Goal: Transaction & Acquisition: Purchase product/service

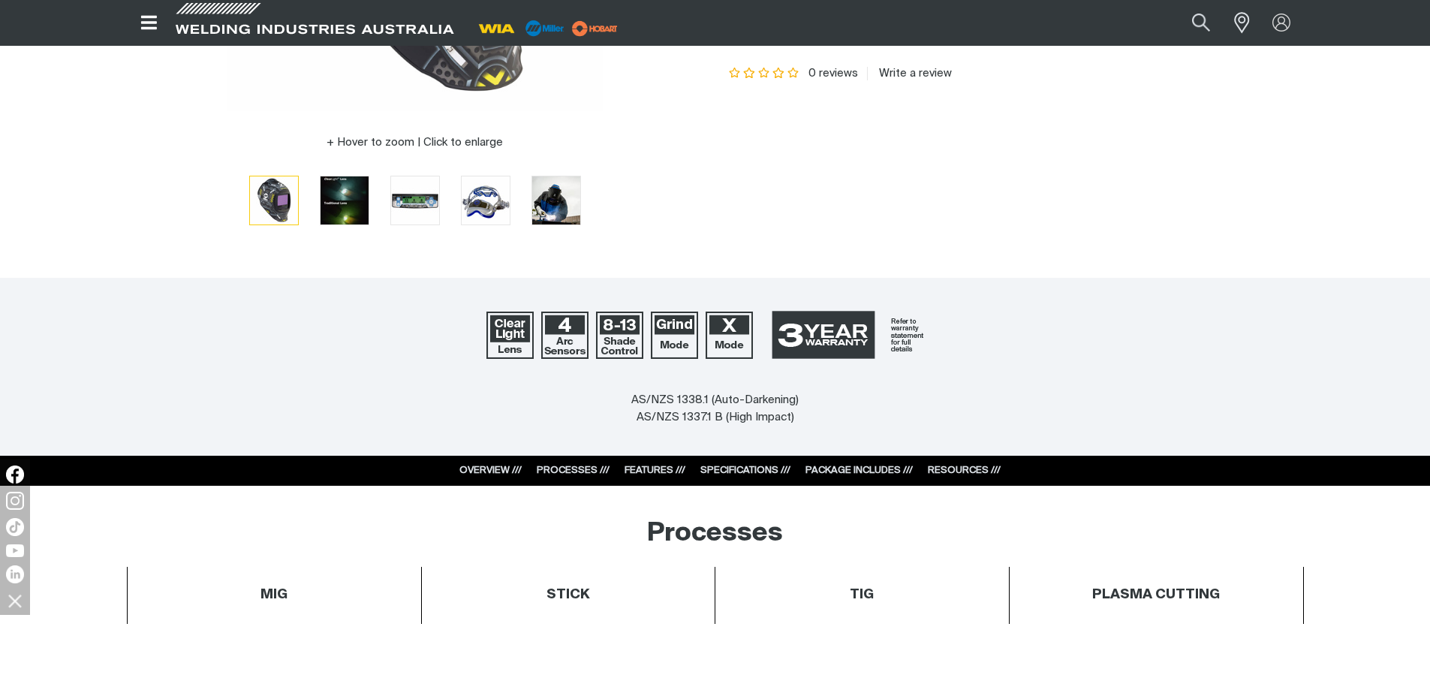
scroll to position [450, 0]
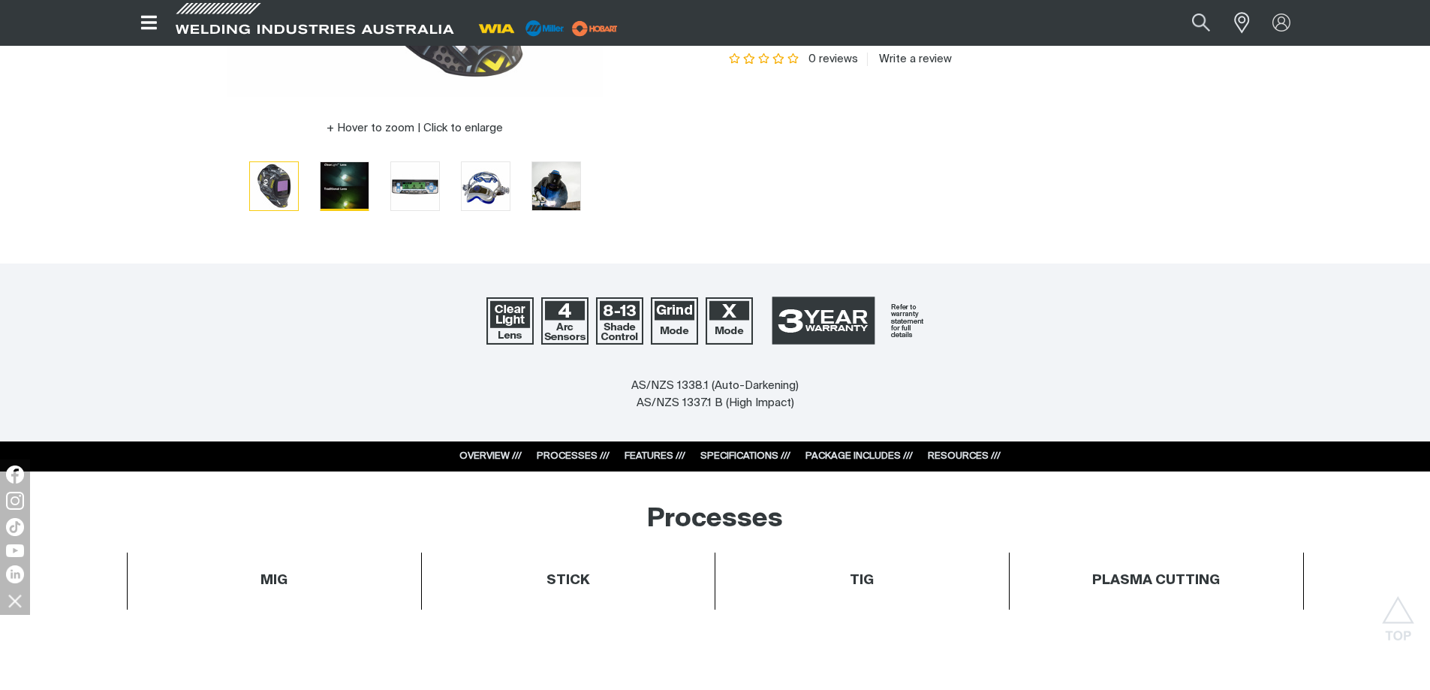
click at [353, 186] on img "Go to slide 2" at bounding box center [345, 186] width 48 height 48
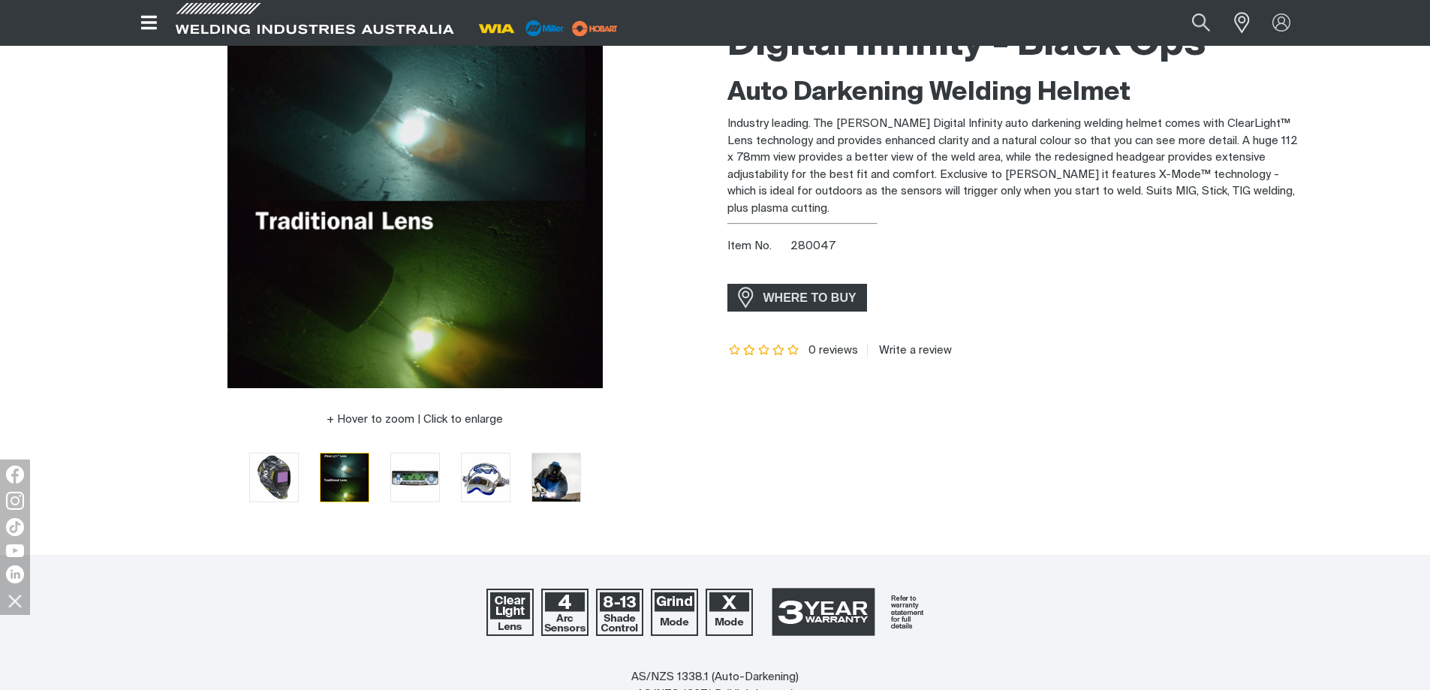
scroll to position [75, 0]
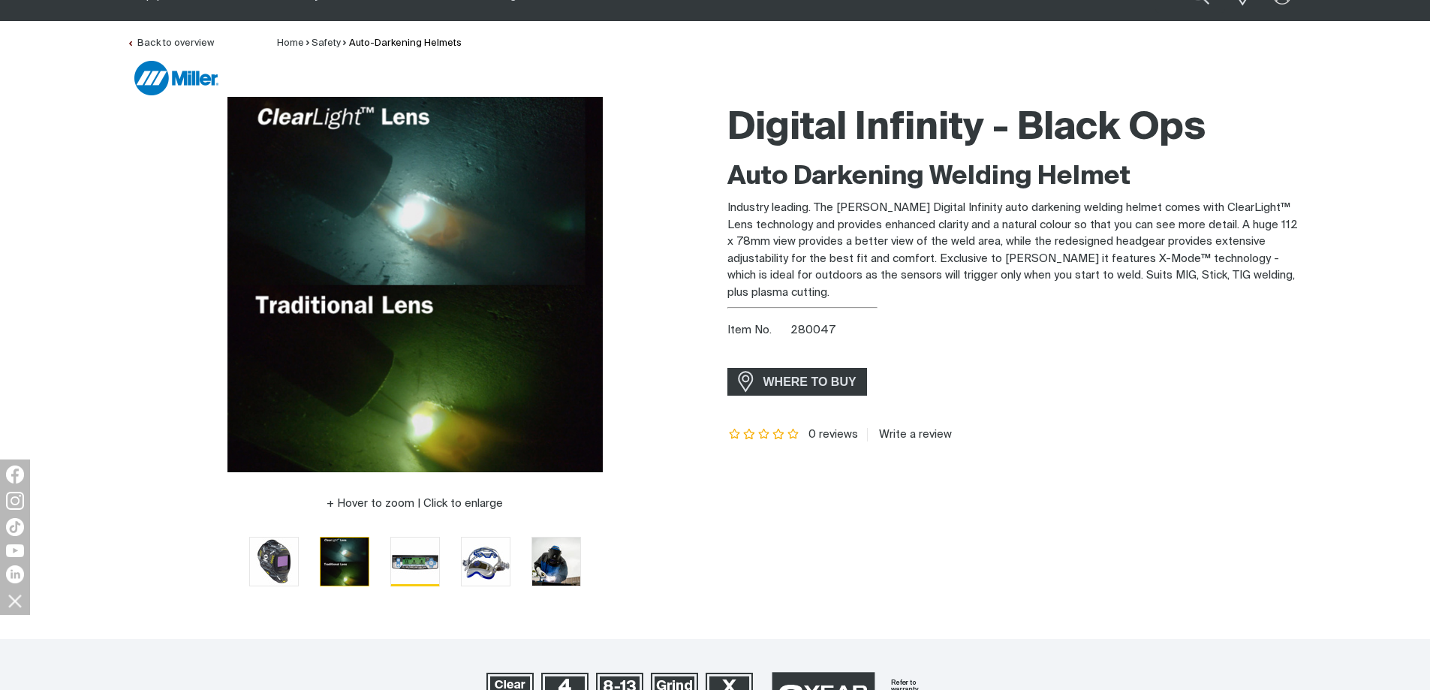
click at [408, 562] on img "Go to slide 3" at bounding box center [415, 562] width 48 height 48
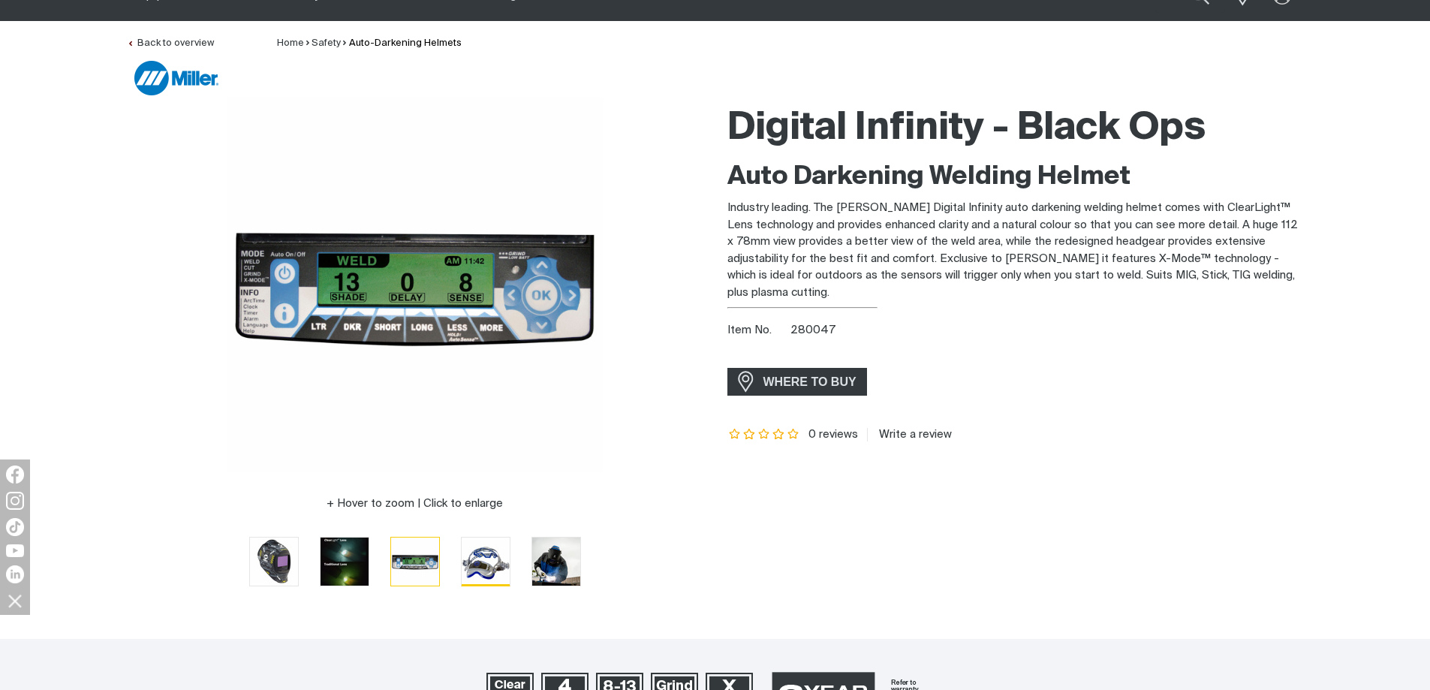
click at [480, 550] on img "Go to slide 4" at bounding box center [486, 562] width 48 height 48
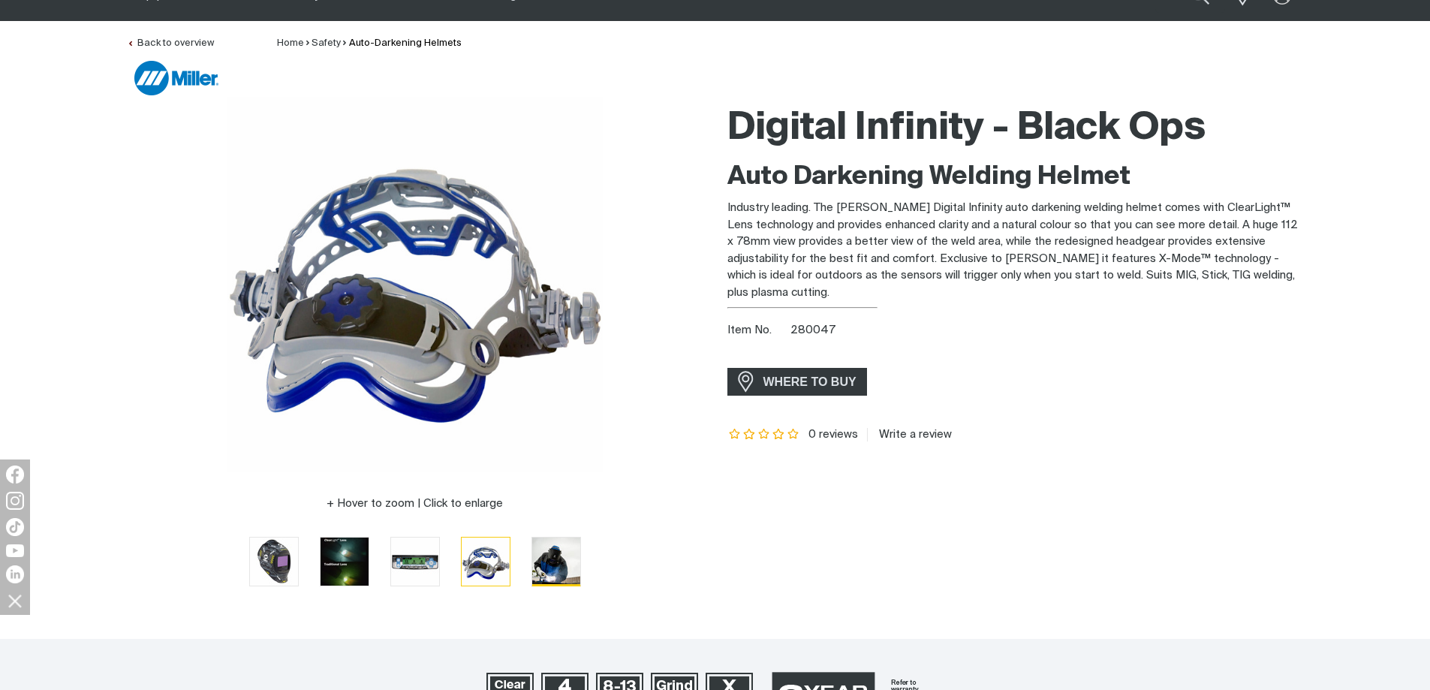
click at [553, 551] on img "Go to slide 5" at bounding box center [556, 562] width 48 height 48
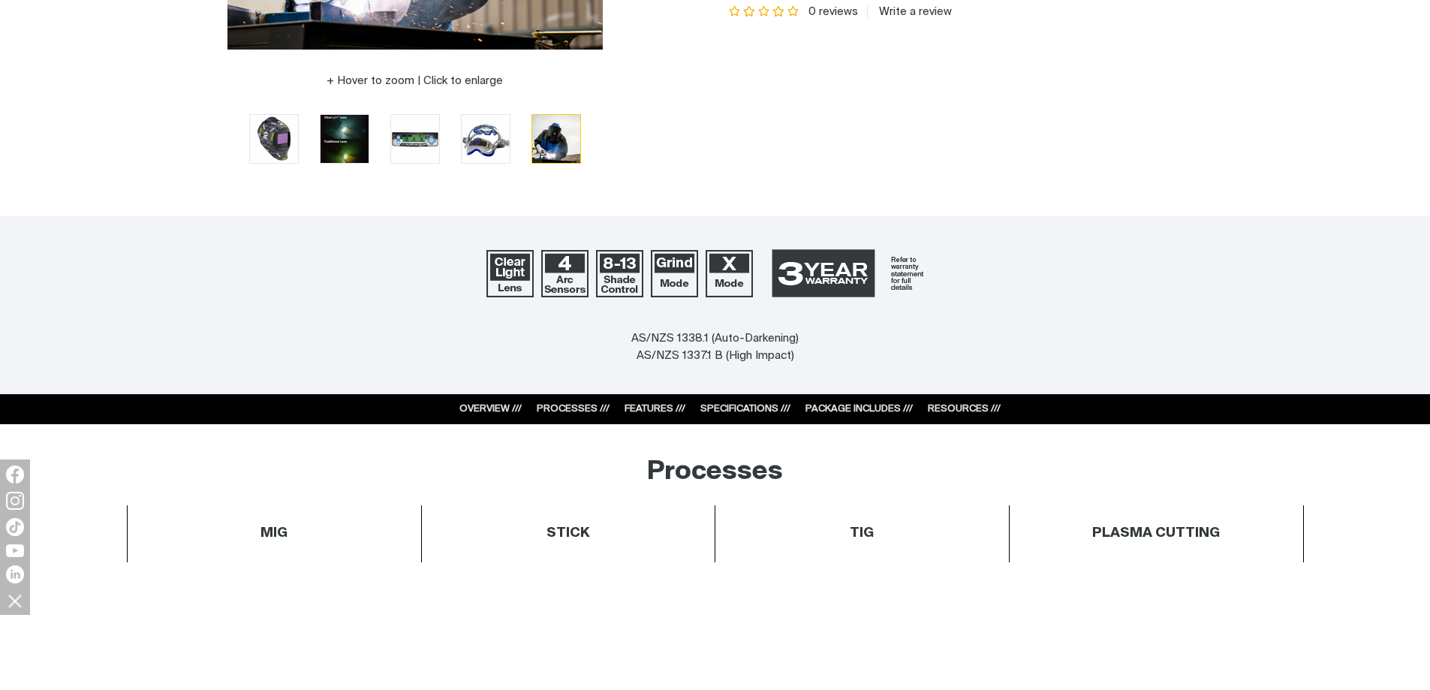
scroll to position [526, 0]
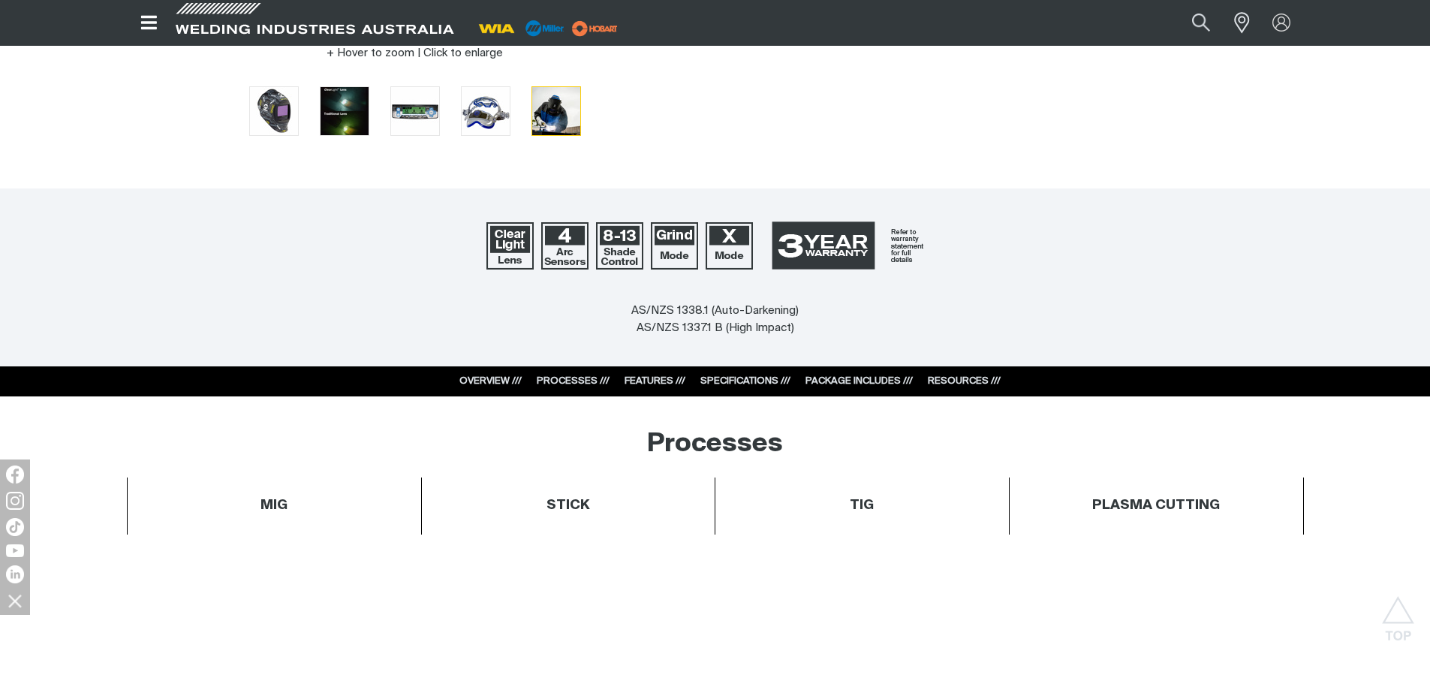
click at [742, 375] on div "SPECIFICATIONS ///" at bounding box center [745, 381] width 90 height 15
click at [732, 380] on link "SPECIFICATIONS ///" at bounding box center [745, 381] width 90 height 10
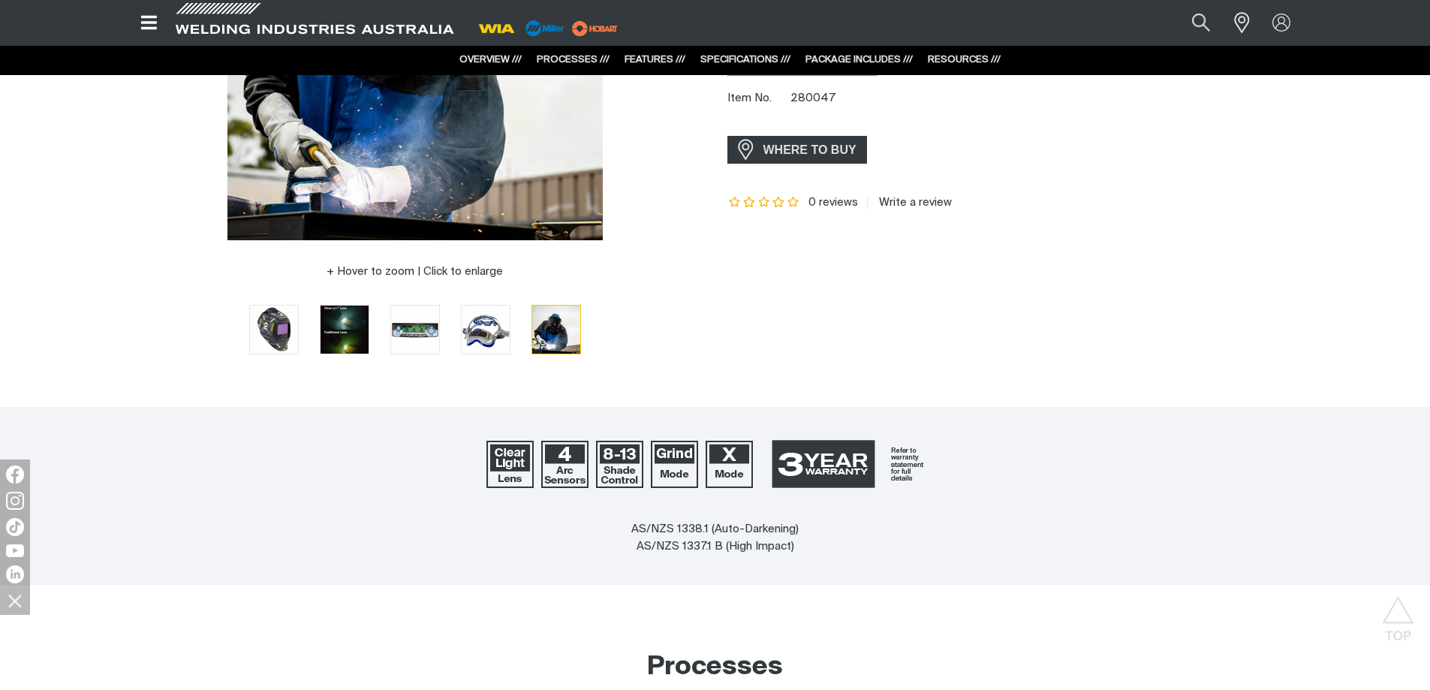
scroll to position [281, 0]
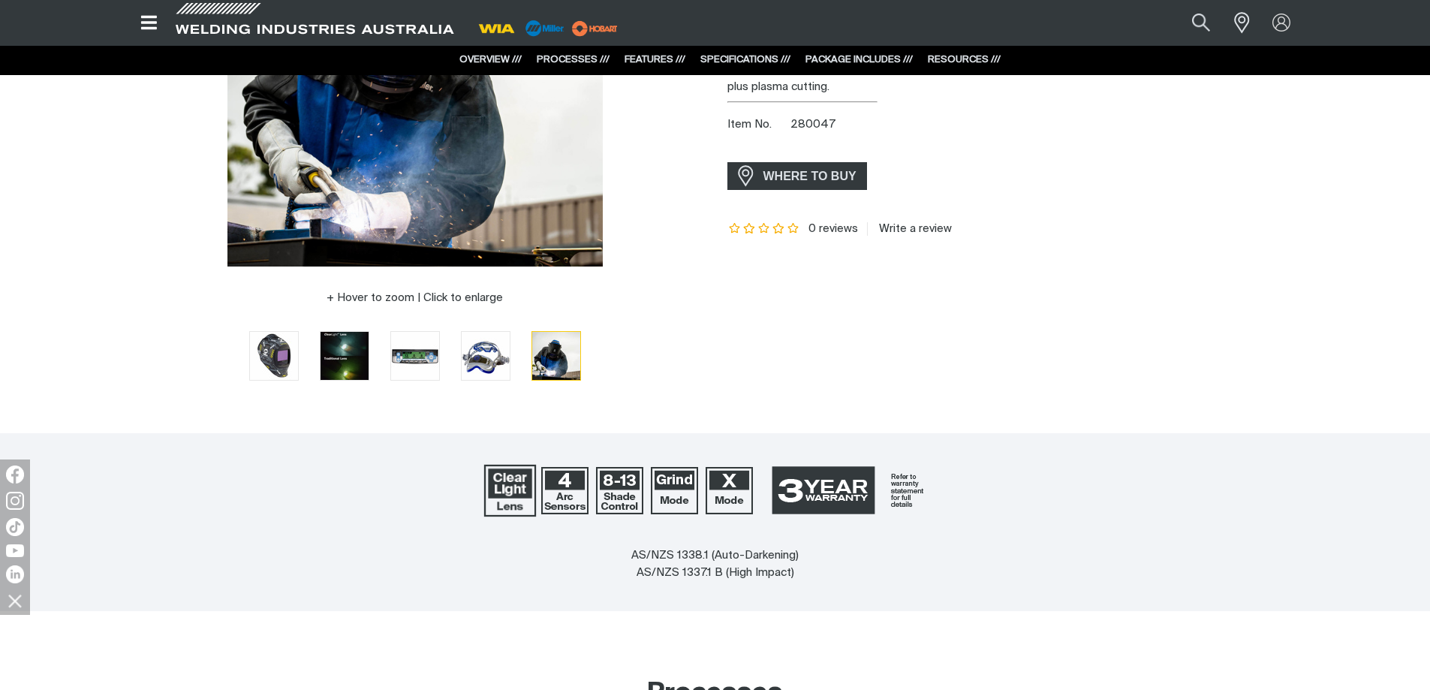
click at [504, 489] on img at bounding box center [510, 490] width 52 height 52
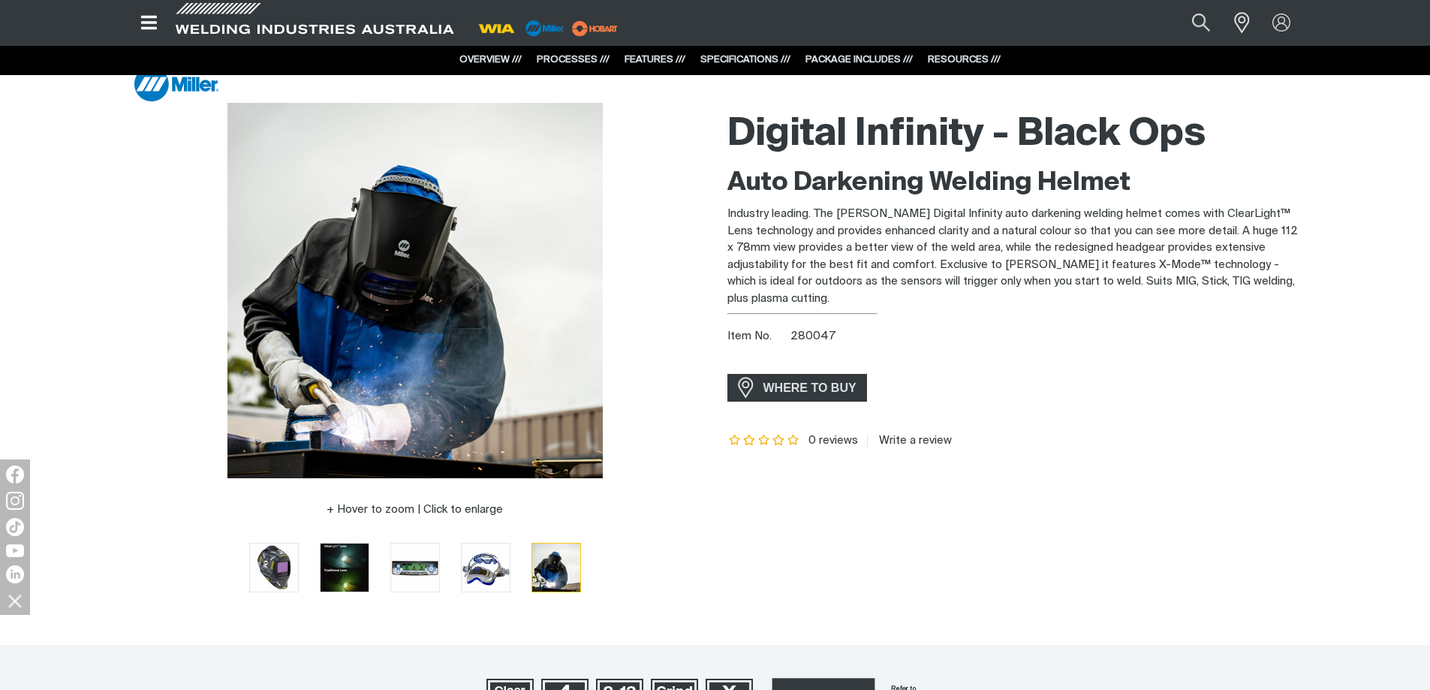
scroll to position [56, 0]
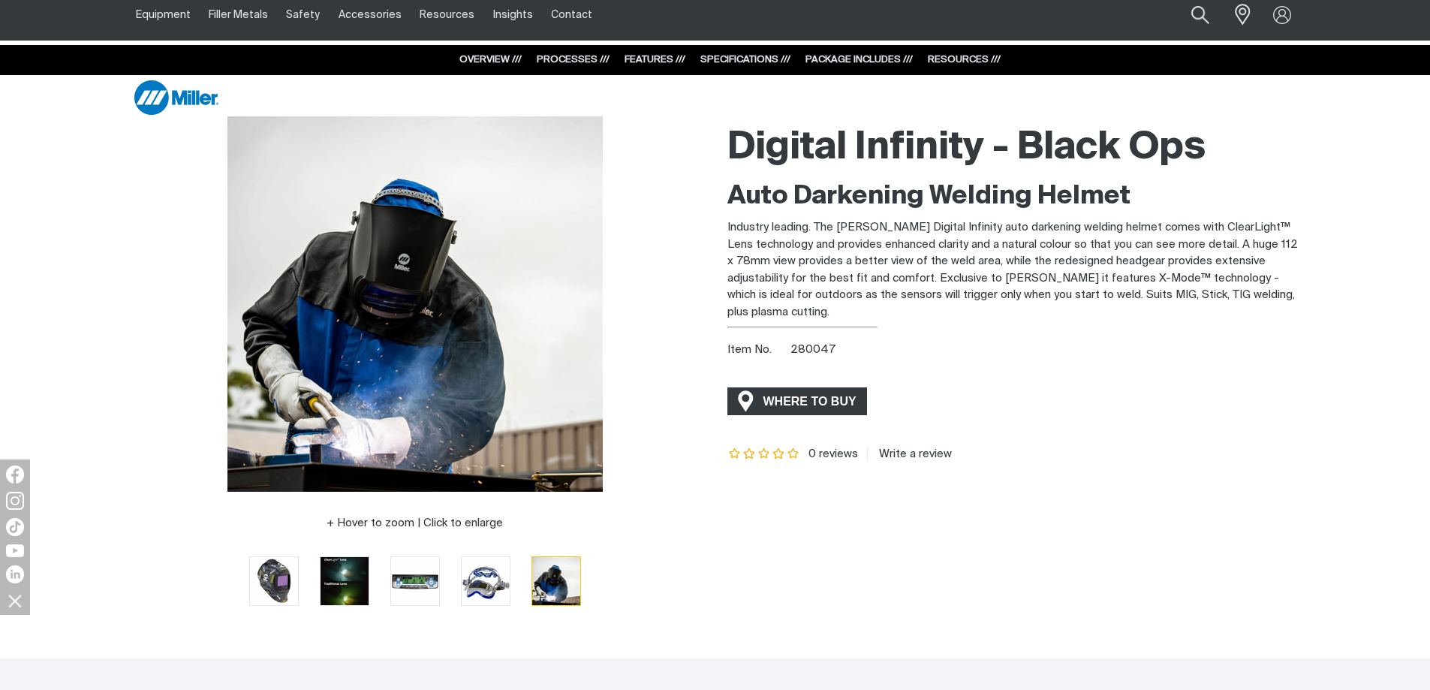
click at [802, 404] on span "WHERE TO BUY" at bounding box center [810, 402] width 113 height 24
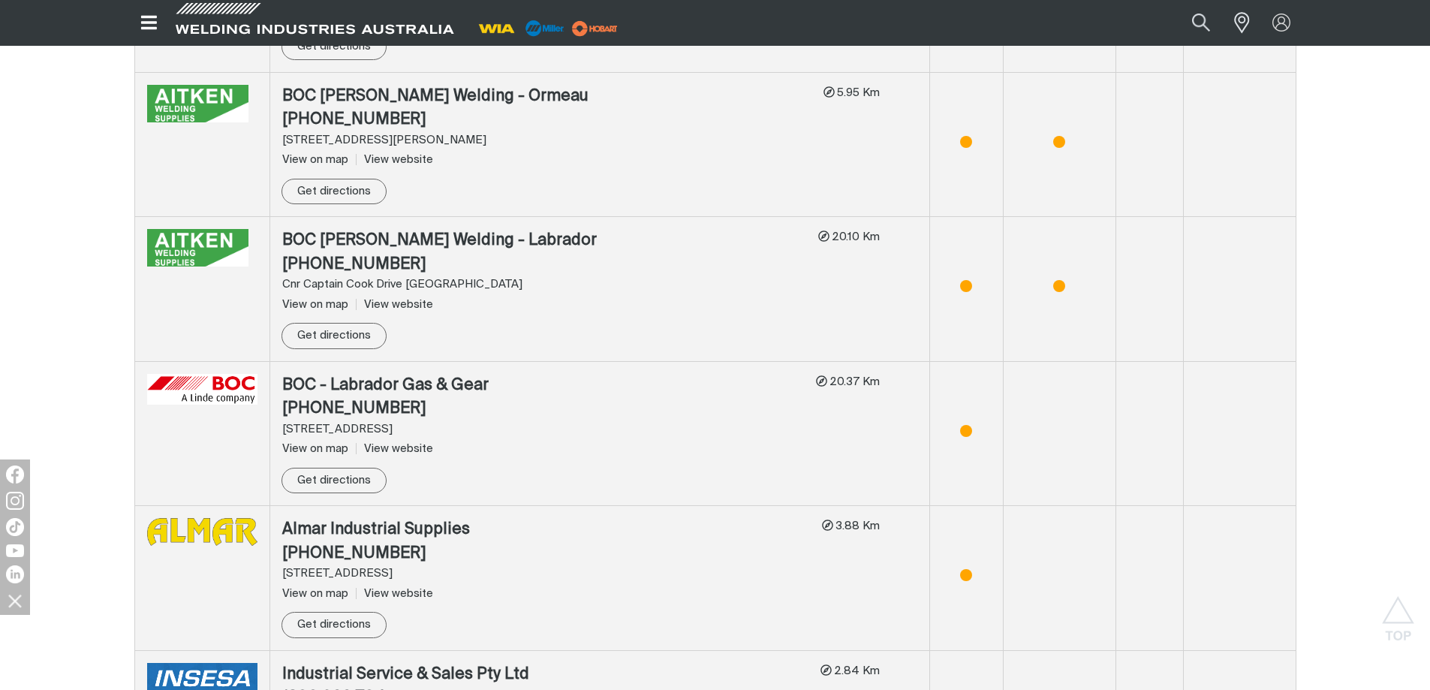
scroll to position [1124, 0]
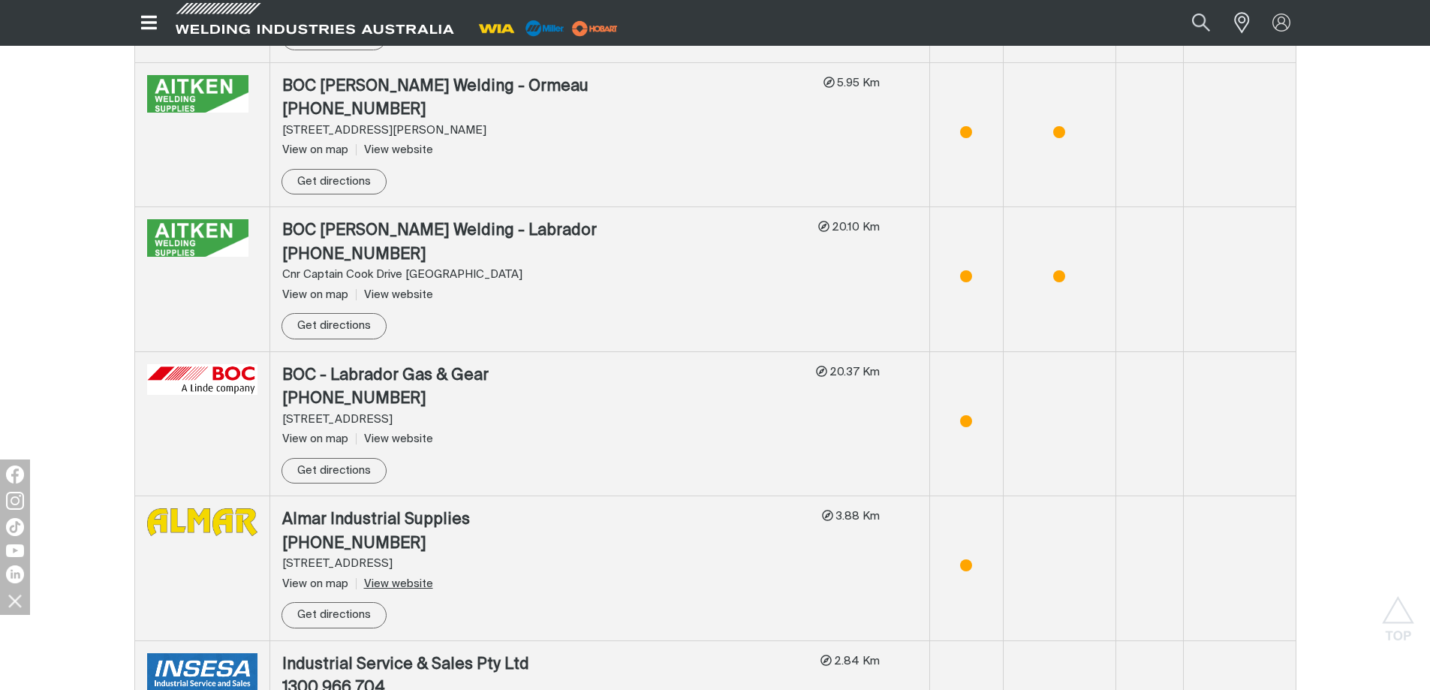
click at [417, 578] on link "View website" at bounding box center [394, 583] width 77 height 11
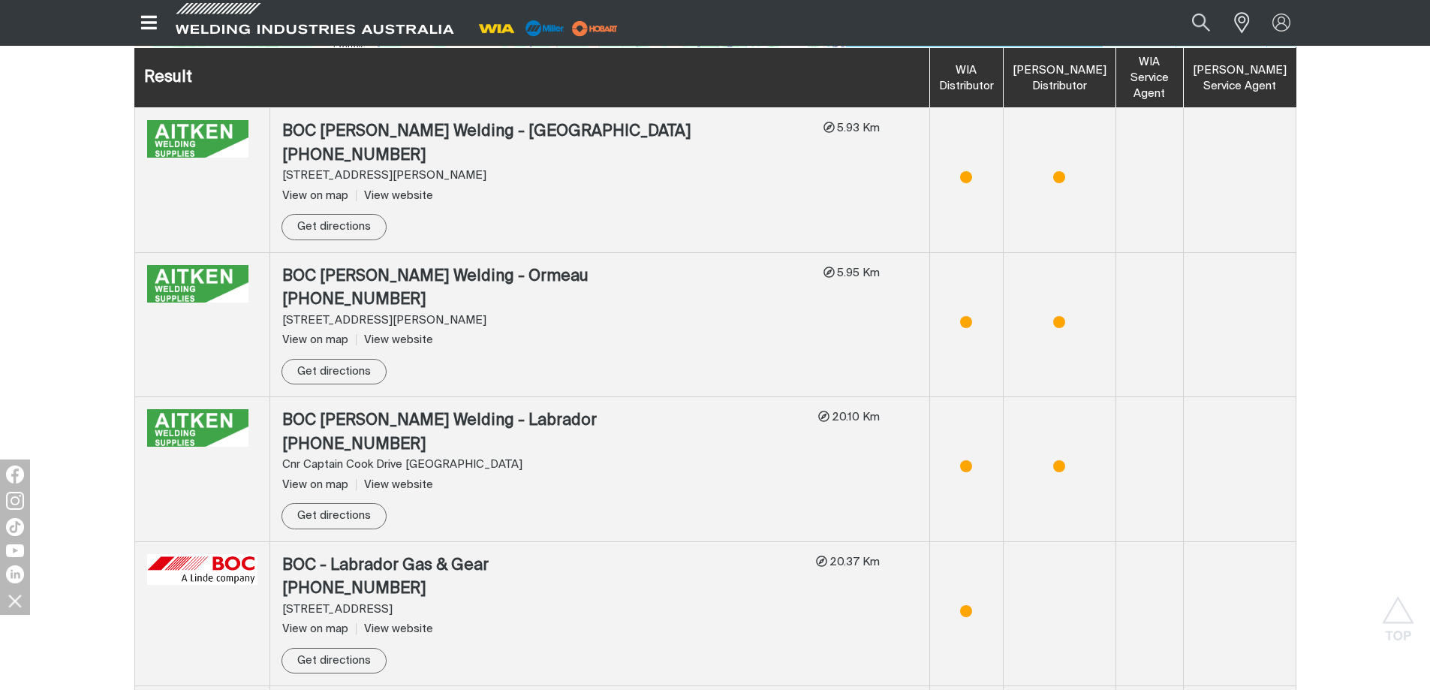
scroll to position [899, 0]
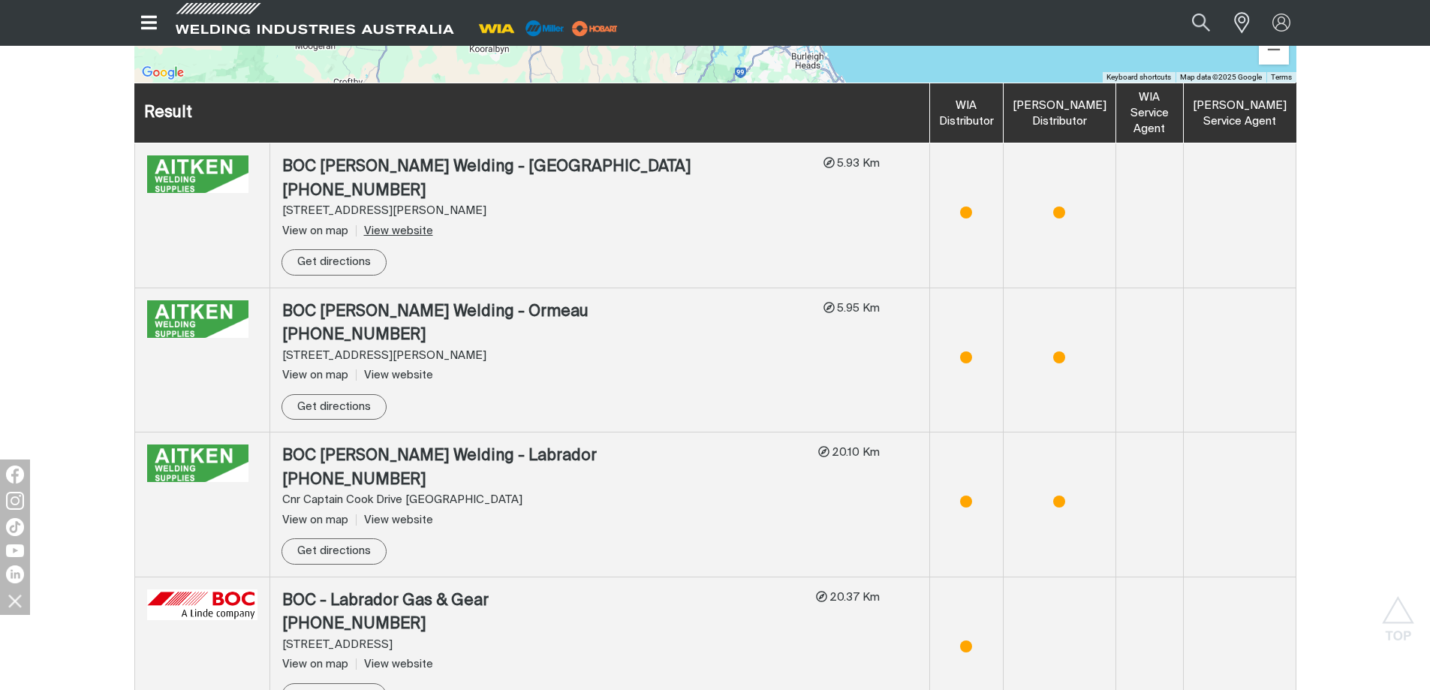
click at [421, 225] on link "View website" at bounding box center [394, 230] width 77 height 11
